Goal: Find specific page/section

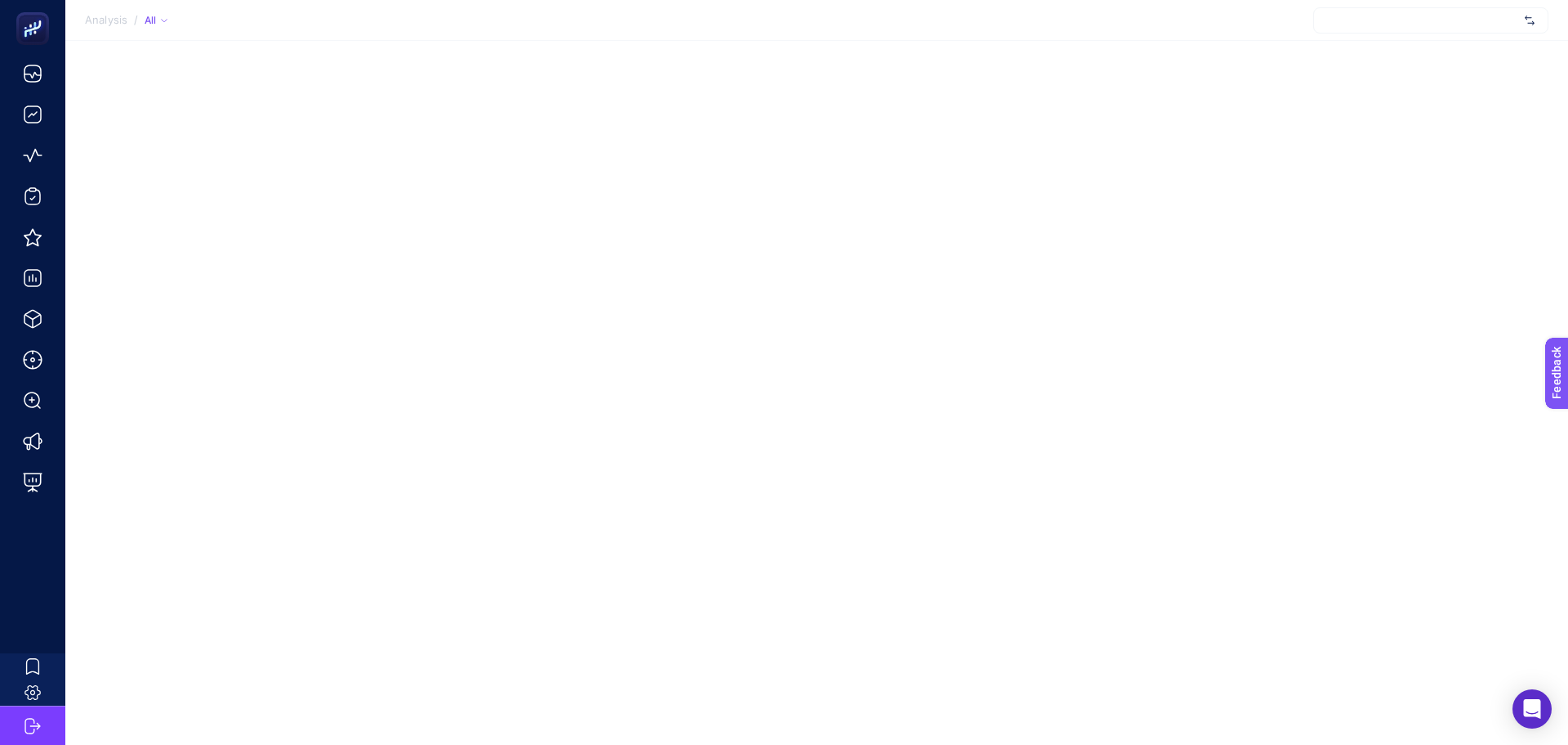
click at [1369, 28] on div at bounding box center [1431, 21] width 235 height 26
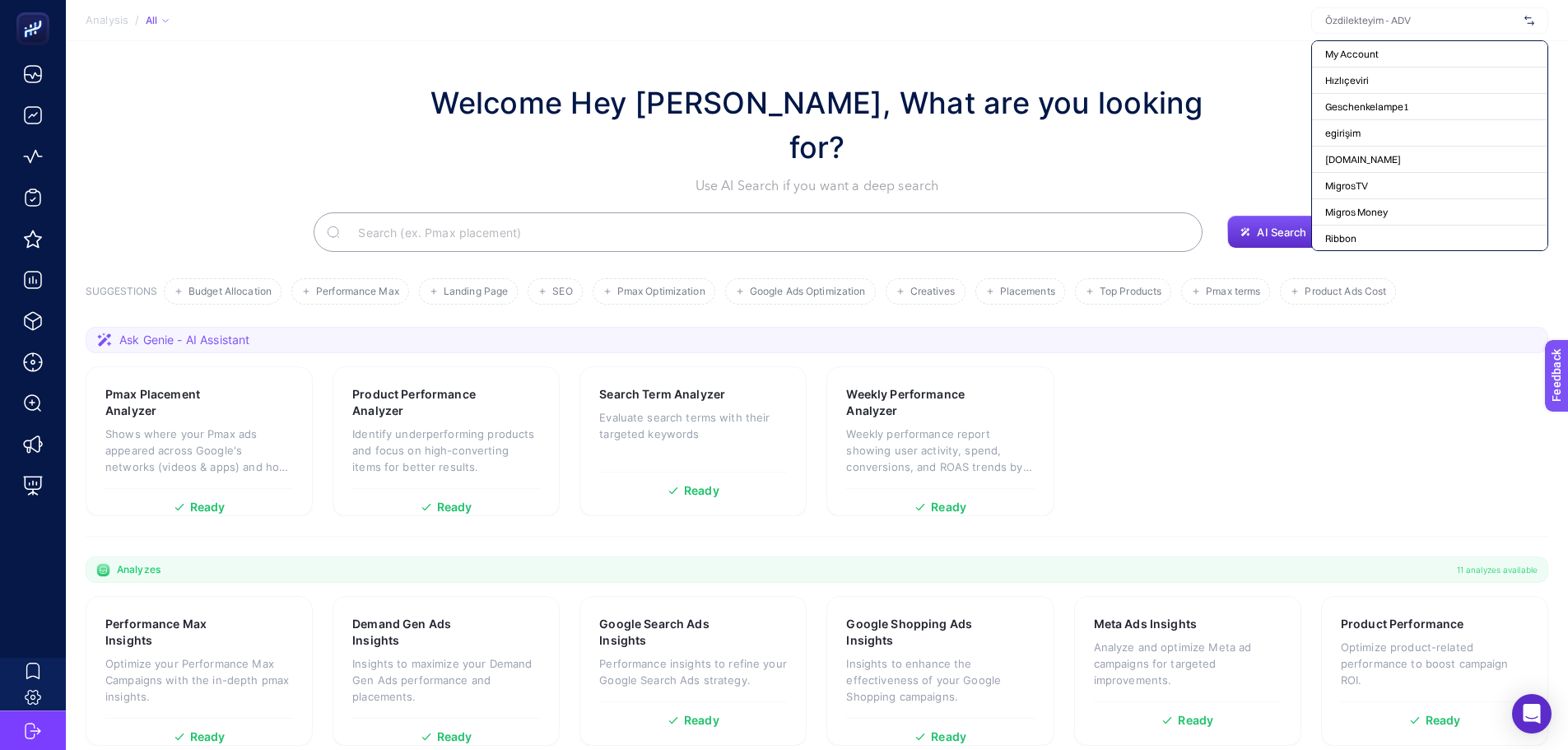
click at [1380, 16] on input "text" at bounding box center [1421, 20] width 193 height 13
type input "adida"
click at [1408, 30] on div "adida" at bounding box center [1430, 21] width 237 height 26
click at [1399, 21] on input "text" at bounding box center [1421, 20] width 193 height 13
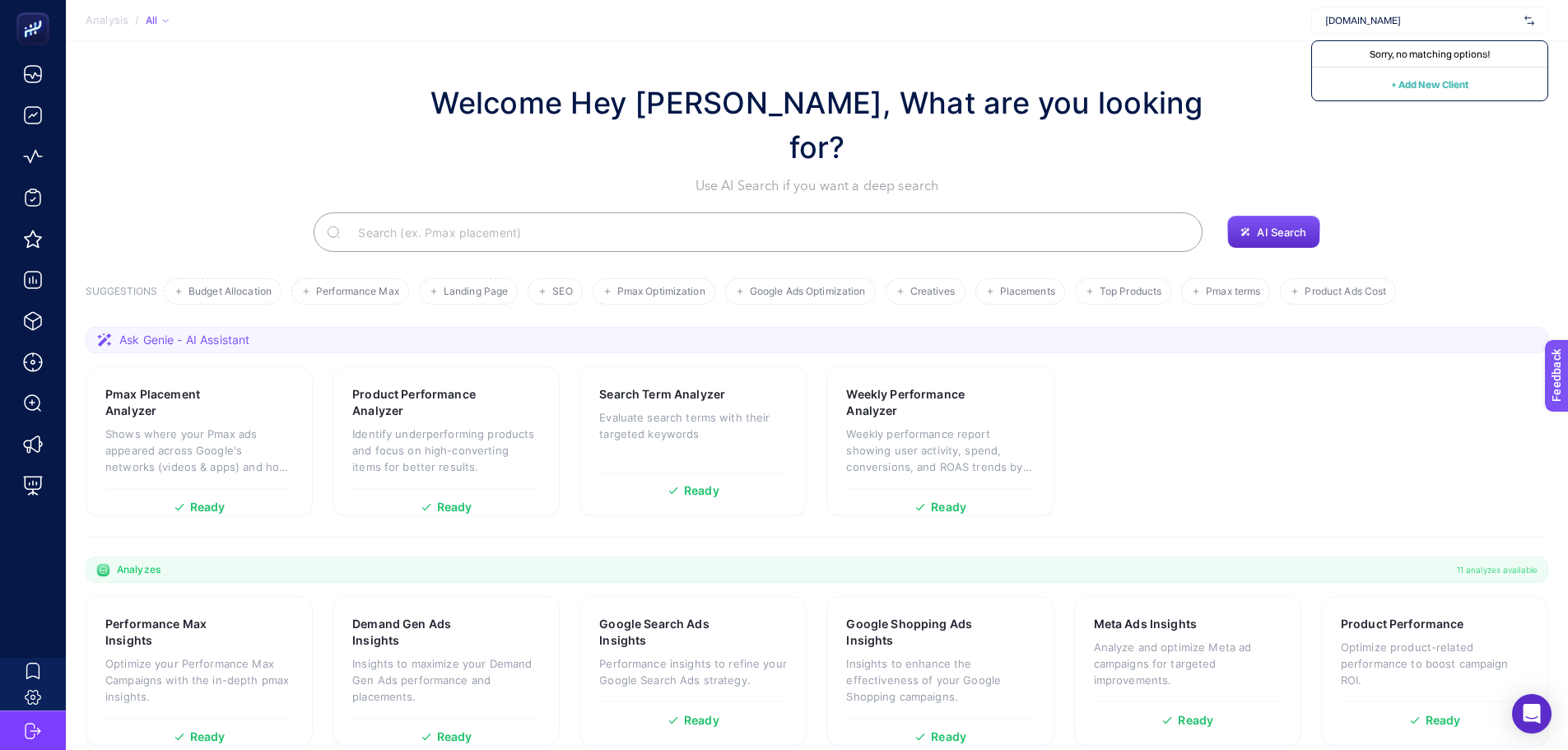
type input "[DOMAIN_NAME]"
click at [1247, 49] on section "Welcome Hey [PERSON_NAME], What are you looking for? Use AI Search if you want …" at bounding box center [817, 488] width 1502 height 893
drag, startPoint x: 457, startPoint y: 81, endPoint x: 453, endPoint y: 67, distance: 14.6
click at [457, 79] on section "Welcome Hey [PERSON_NAME], What are you looking for? Use AI Search if you want …" at bounding box center [817, 488] width 1502 height 893
